Goal: Check status

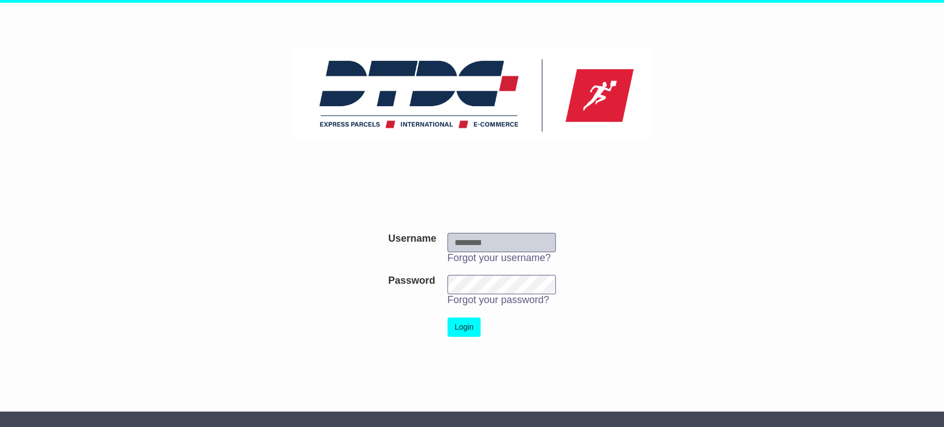
type input "***"
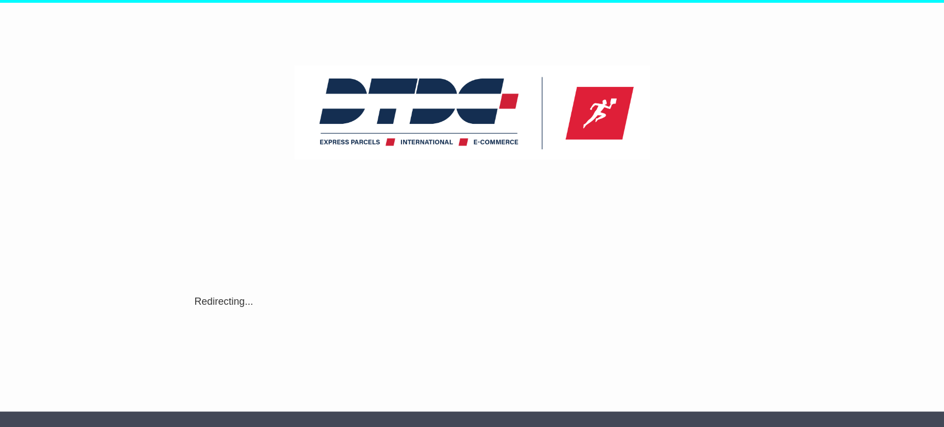
click at [460, 322] on div "Username Username *** Forgot your username? Password Password Forgot your passw…" at bounding box center [472, 293] width 566 height 189
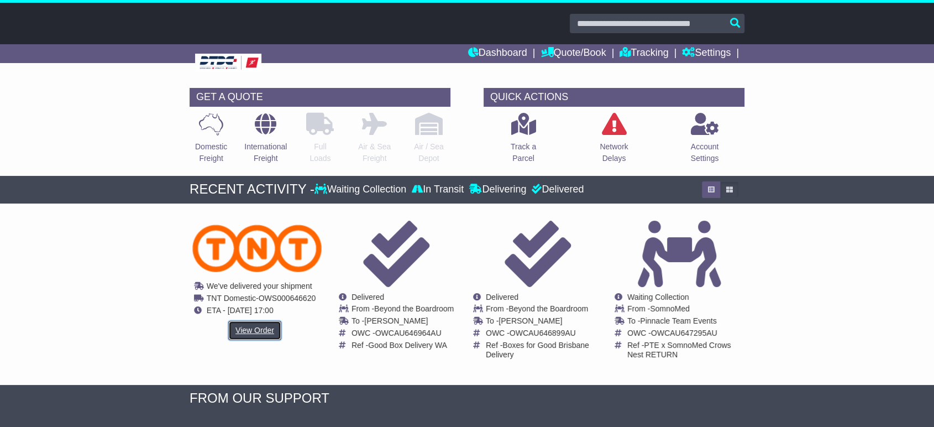
click at [268, 325] on link "View Order" at bounding box center [254, 330] width 53 height 19
